Goal: Complete application form

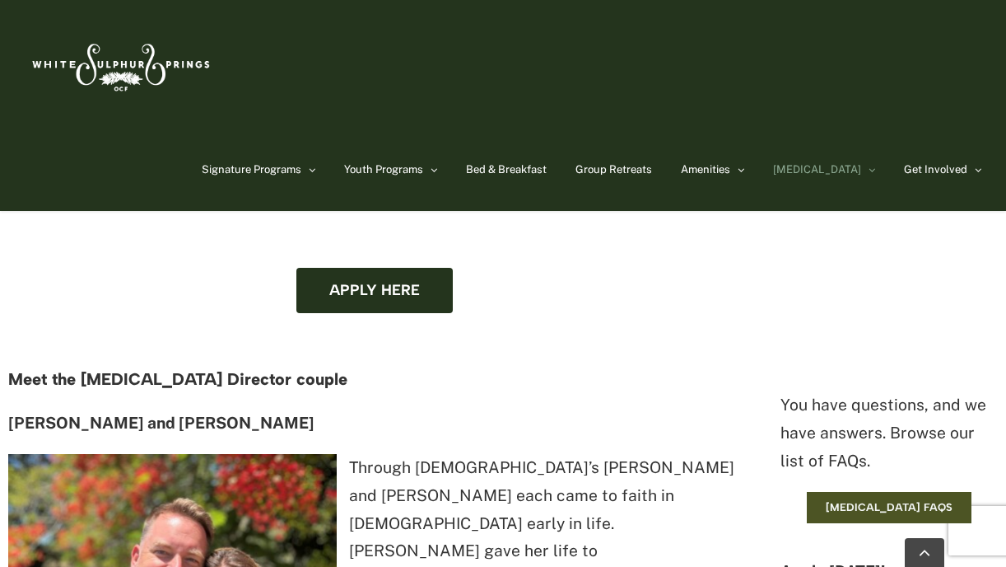
scroll to position [1169, 0]
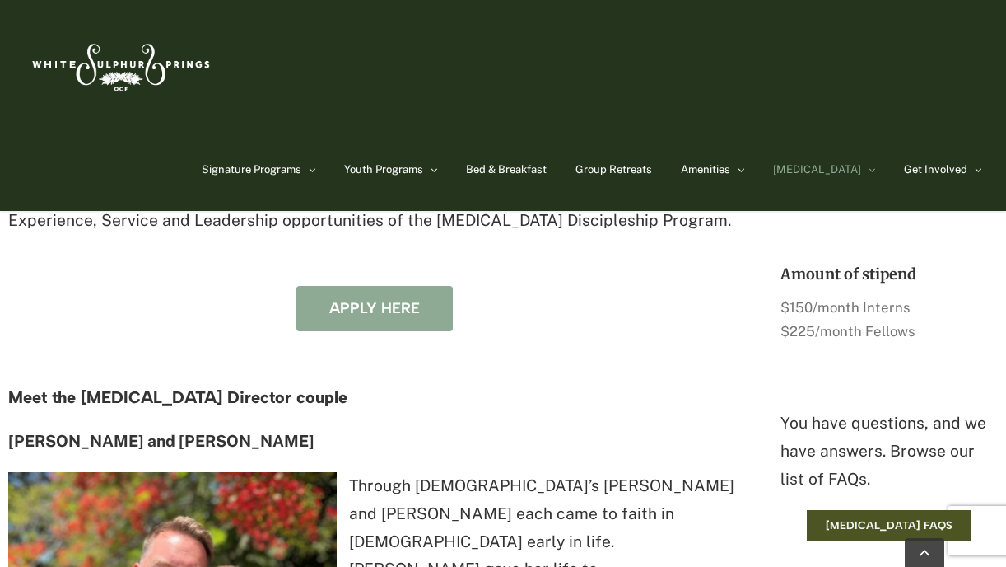
click at [395, 300] on span "Apply here" at bounding box center [374, 308] width 91 height 17
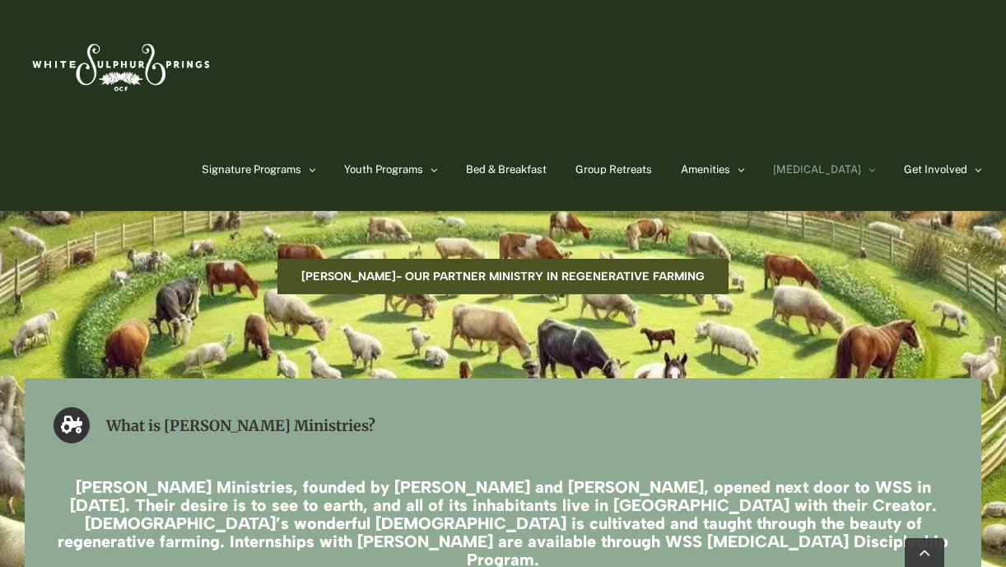
scroll to position [2541, 0]
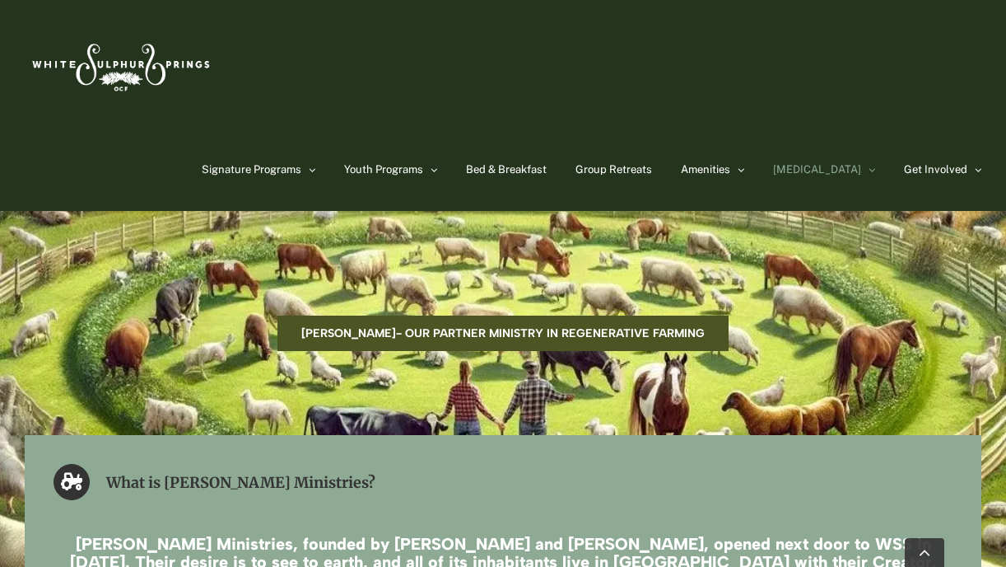
drag, startPoint x: 565, startPoint y: 460, endPoint x: 537, endPoint y: 444, distance: 32.5
drag, startPoint x: 612, startPoint y: 465, endPoint x: 580, endPoint y: 433, distance: 45.4
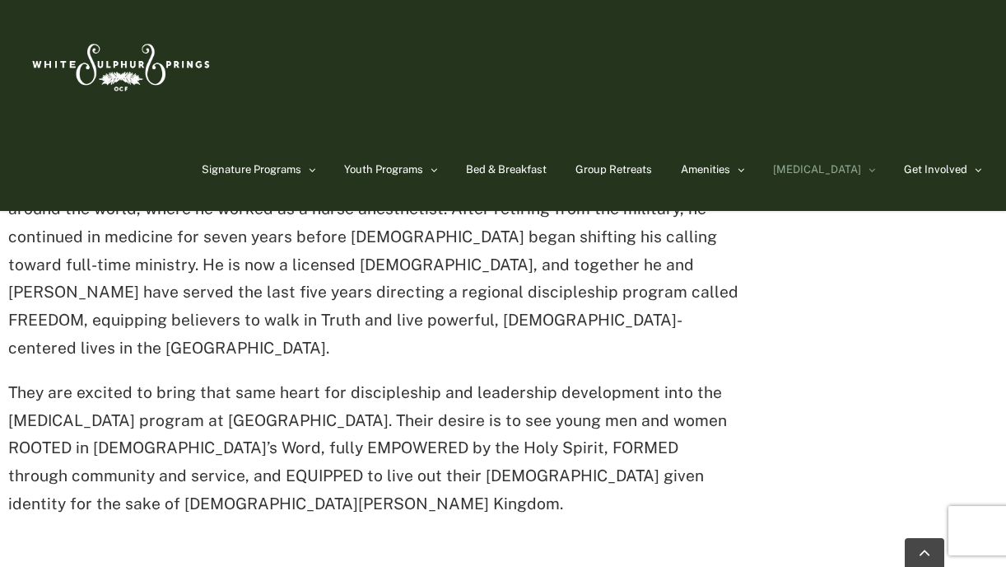
scroll to position [1772, 0]
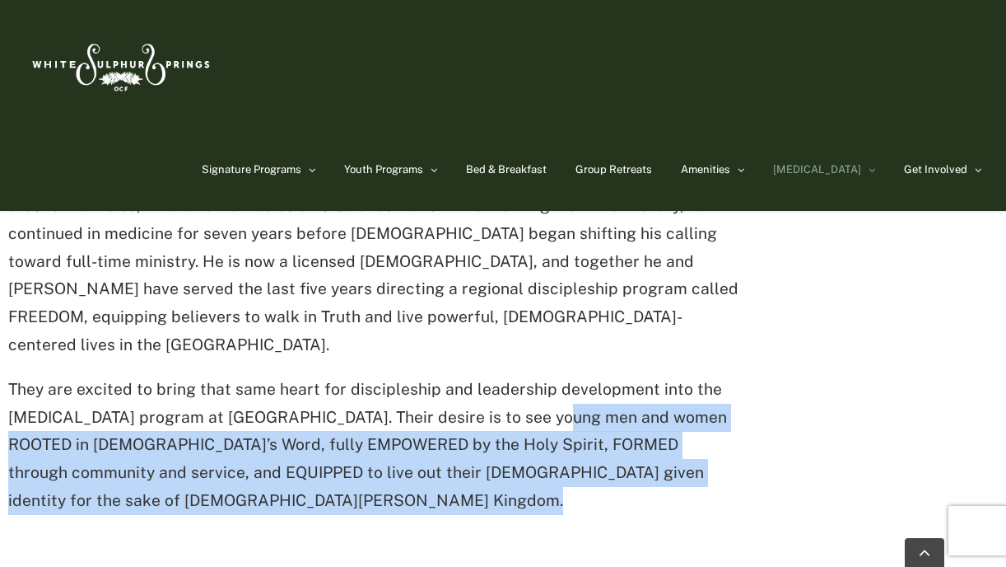
drag, startPoint x: 567, startPoint y: 407, endPoint x: 544, endPoint y: 292, distance: 116.6
click at [544, 376] on p "They are excited to bring that same heart for discipleship and leadership devel…" at bounding box center [374, 445] width 732 height 139
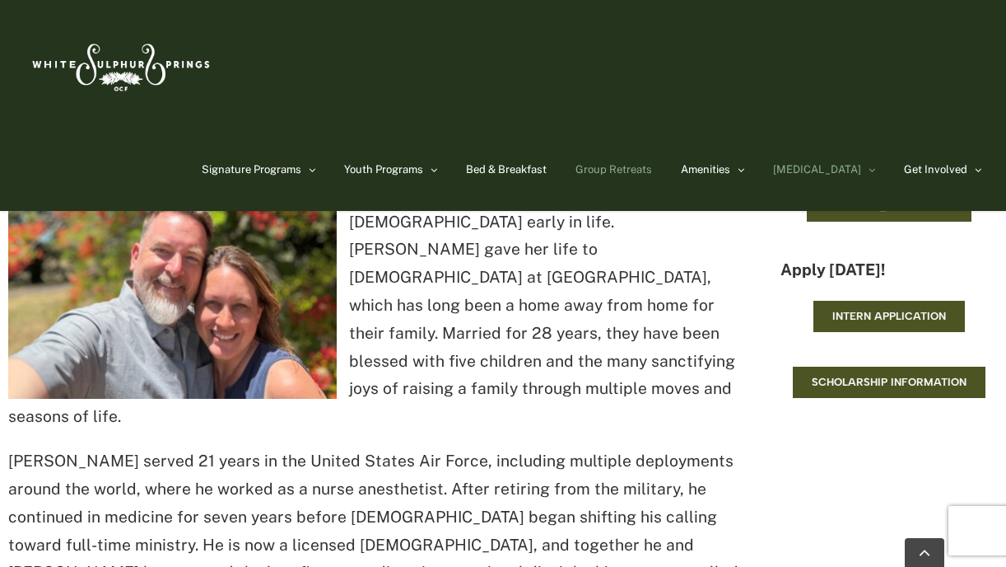
scroll to position [1194, 0]
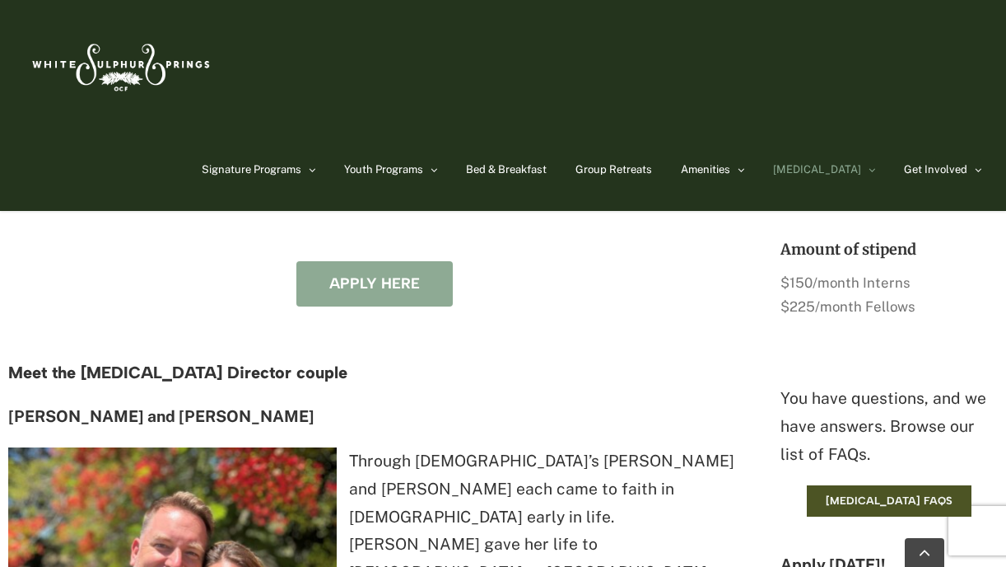
click at [420, 261] on link "Apply here" at bounding box center [374, 283] width 156 height 45
